Goal: Navigation & Orientation: Find specific page/section

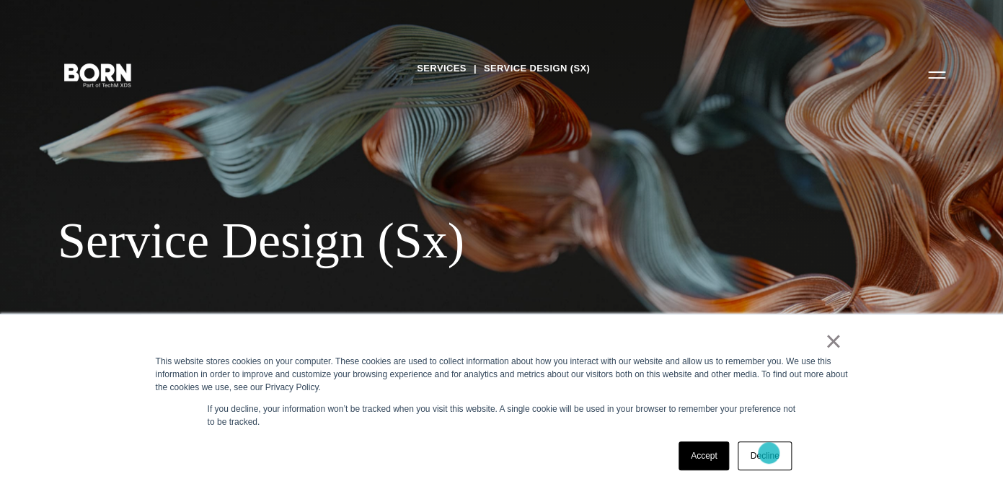
click at [768, 453] on link "Decline" at bounding box center [763, 455] width 53 height 29
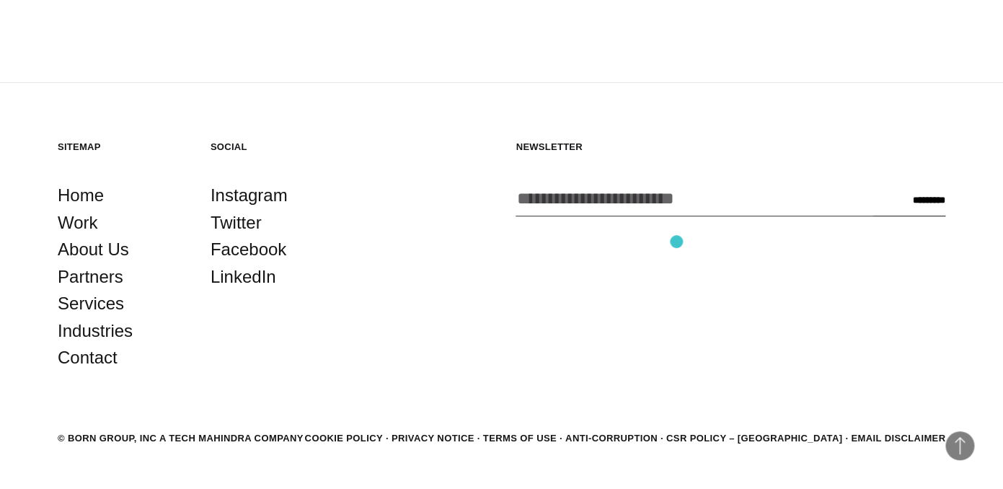
scroll to position [2137, 0]
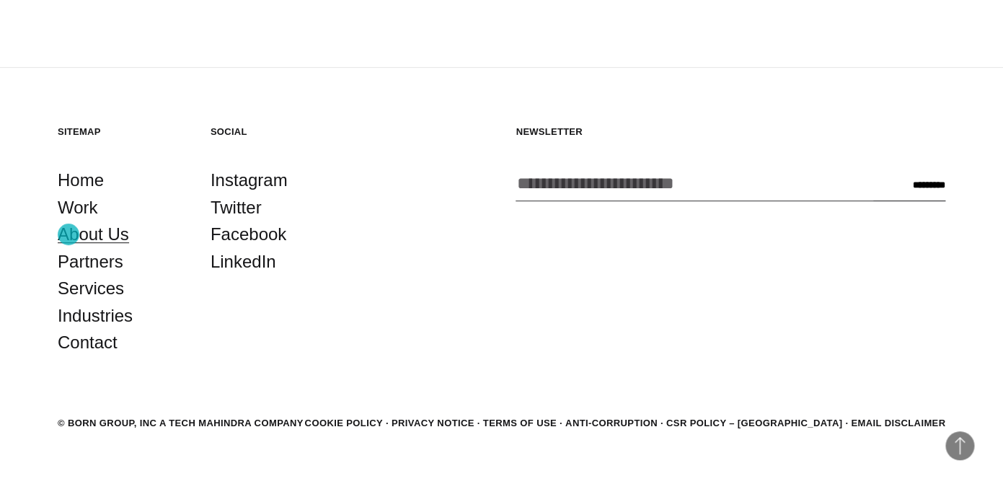
click at [68, 234] on link "About Us" at bounding box center [93, 234] width 71 height 27
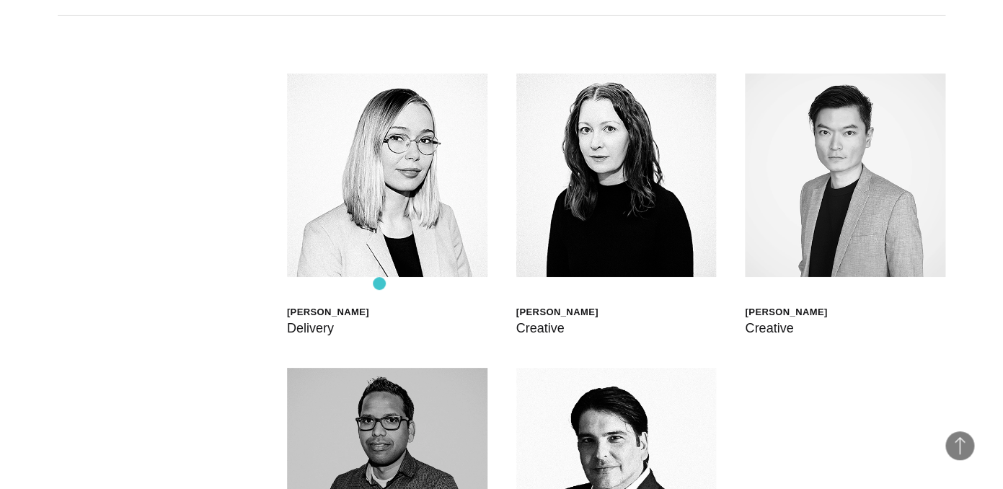
scroll to position [3777, 0]
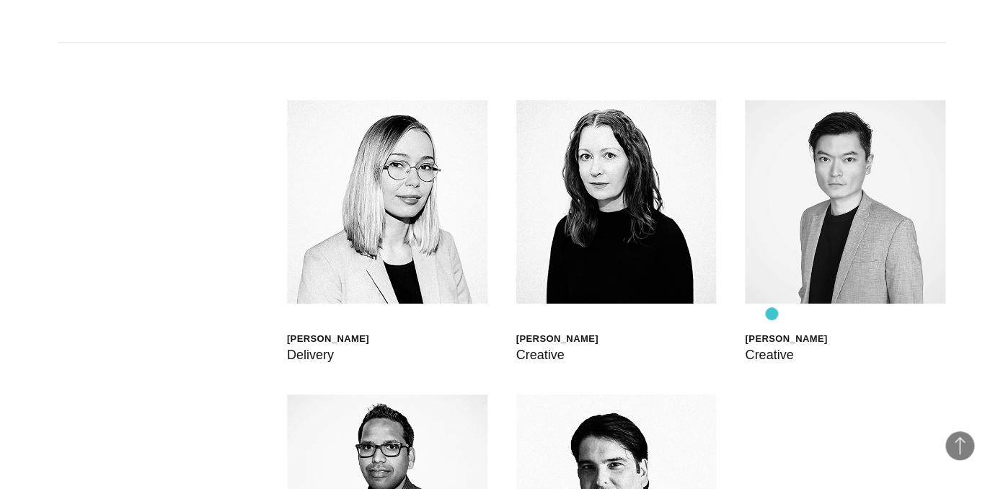
click at [771, 332] on div "[PERSON_NAME]" at bounding box center [786, 338] width 82 height 12
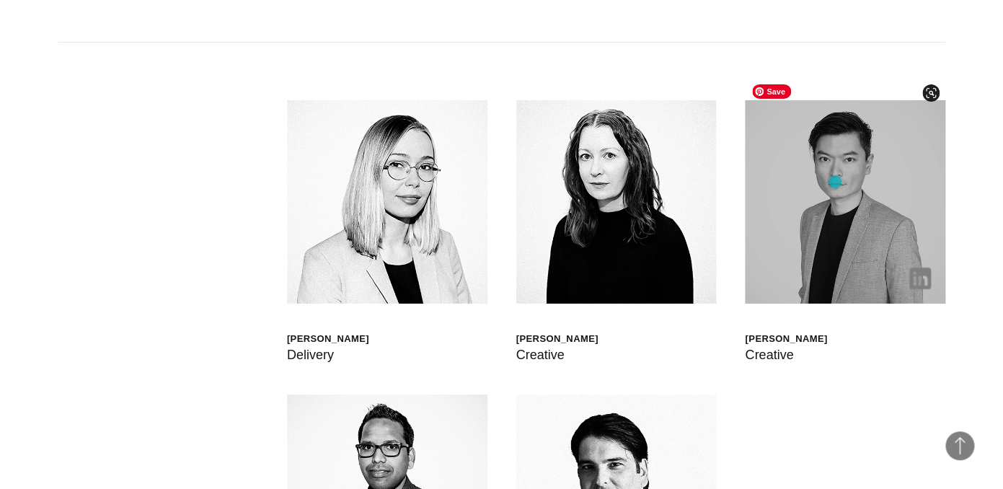
click at [835, 182] on img at bounding box center [845, 201] width 200 height 203
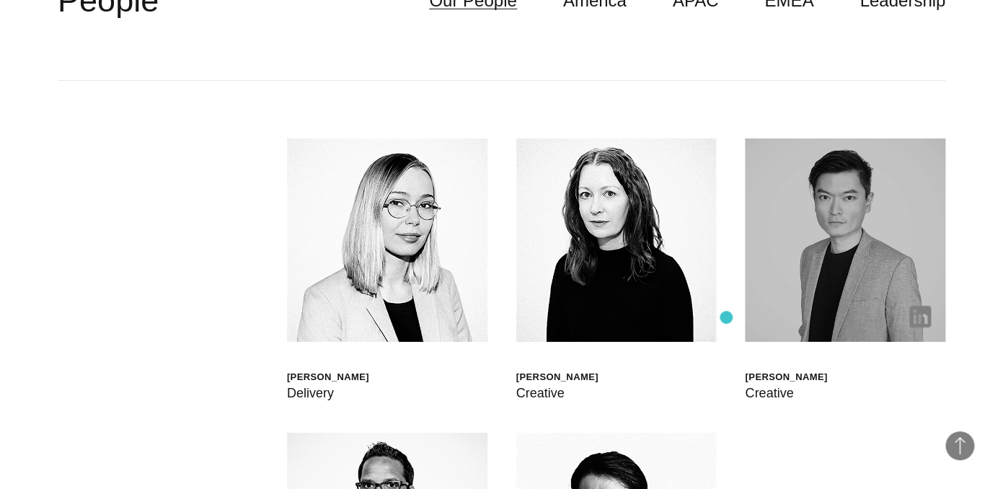
scroll to position [3734, 0]
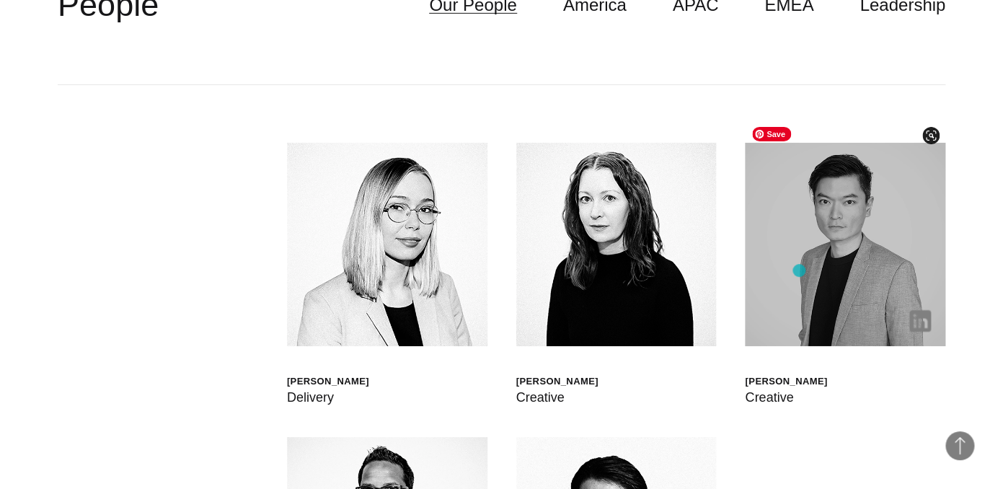
click at [799, 270] on img at bounding box center [845, 244] width 200 height 203
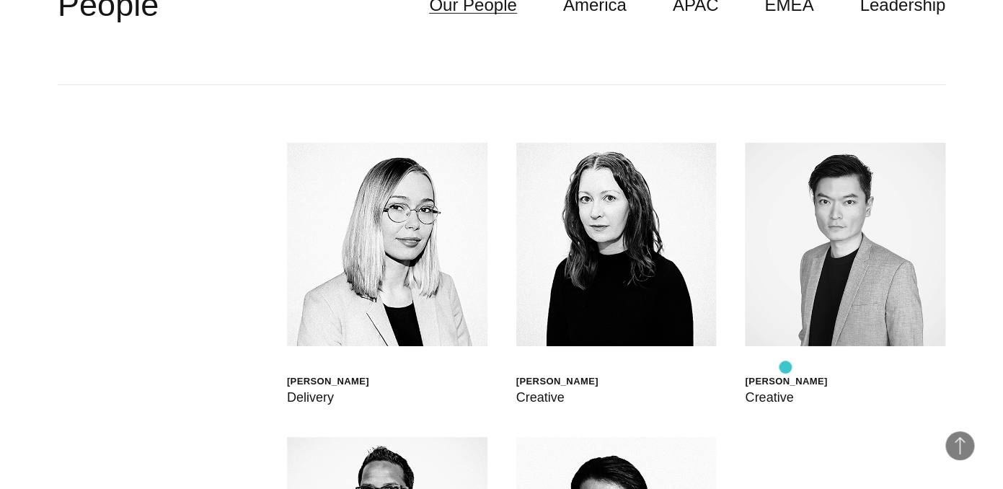
click at [785, 387] on div "Creative" at bounding box center [786, 397] width 82 height 20
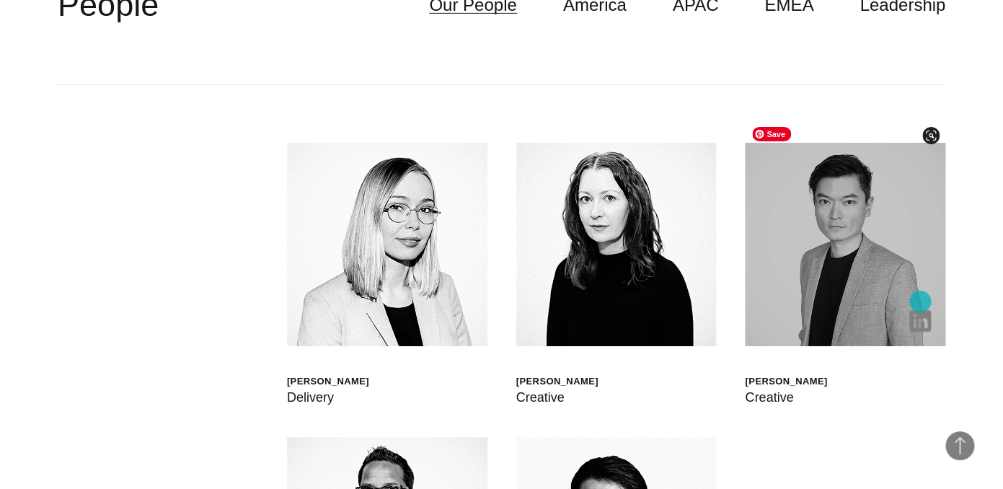
click at [920, 310] on img at bounding box center [920, 321] width 22 height 22
